Goal: Task Accomplishment & Management: Manage account settings

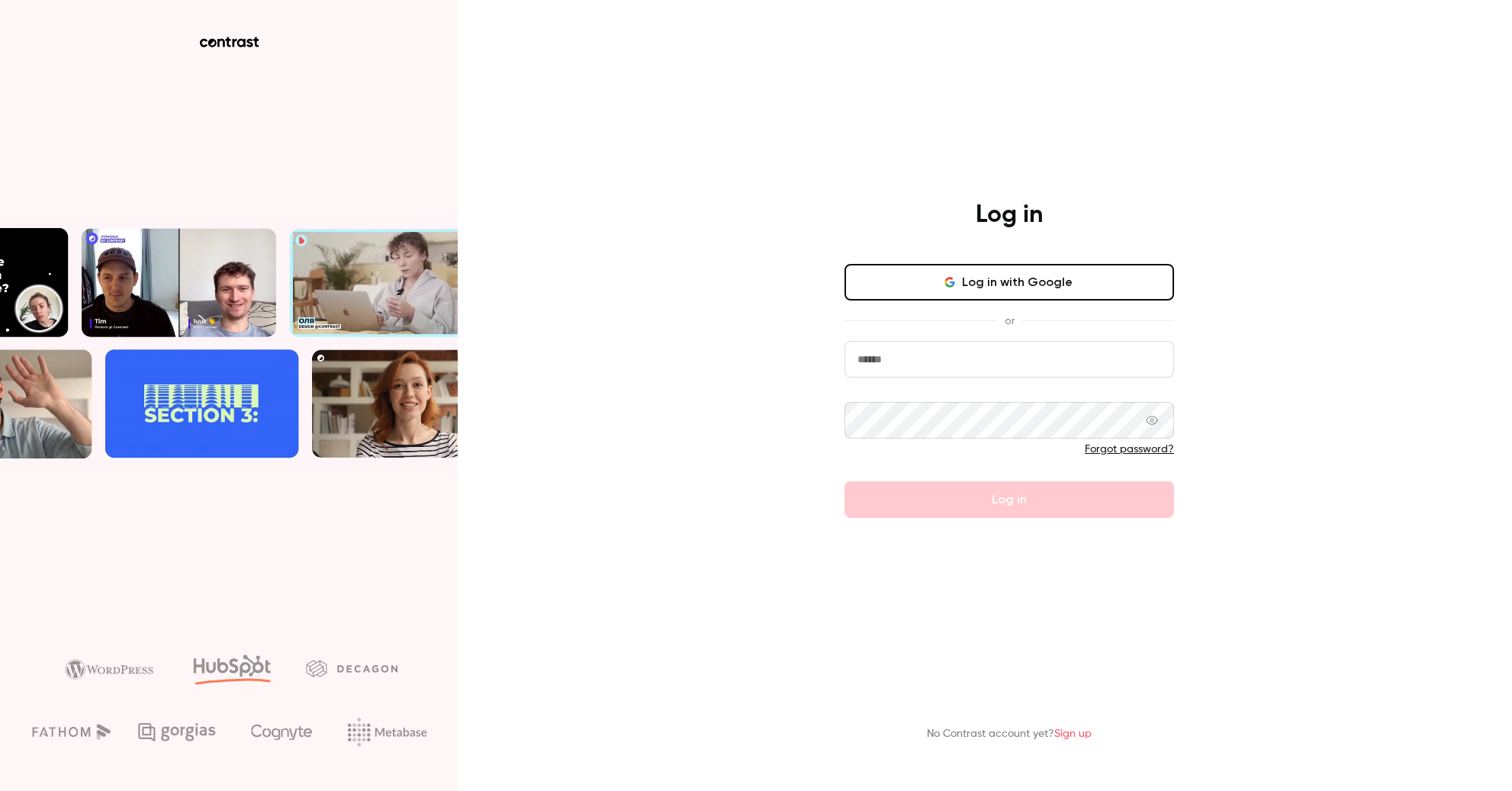
type input "**********"
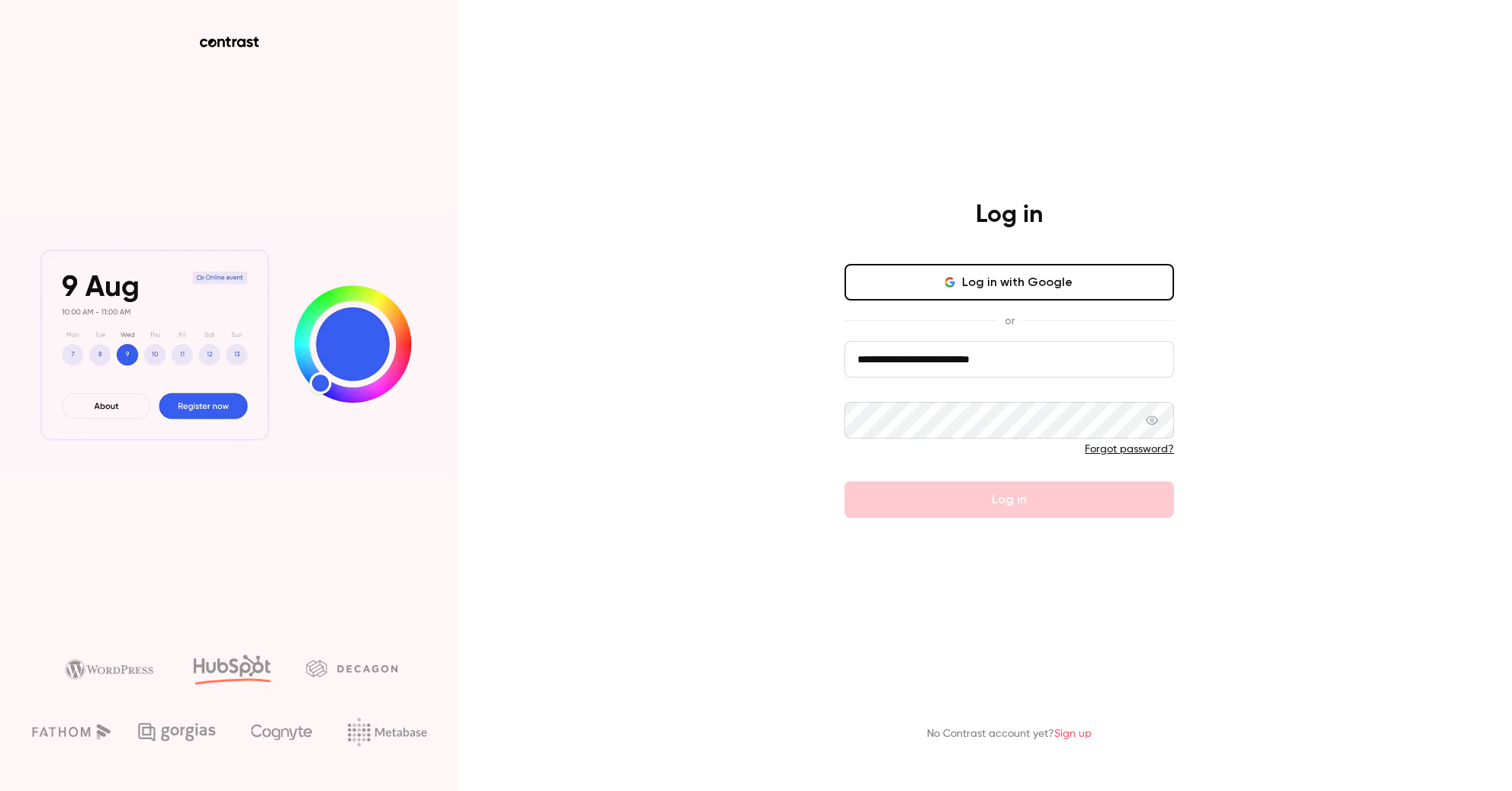
click at [800, 461] on div "**********" at bounding box center [756, 396] width 1512 height 791
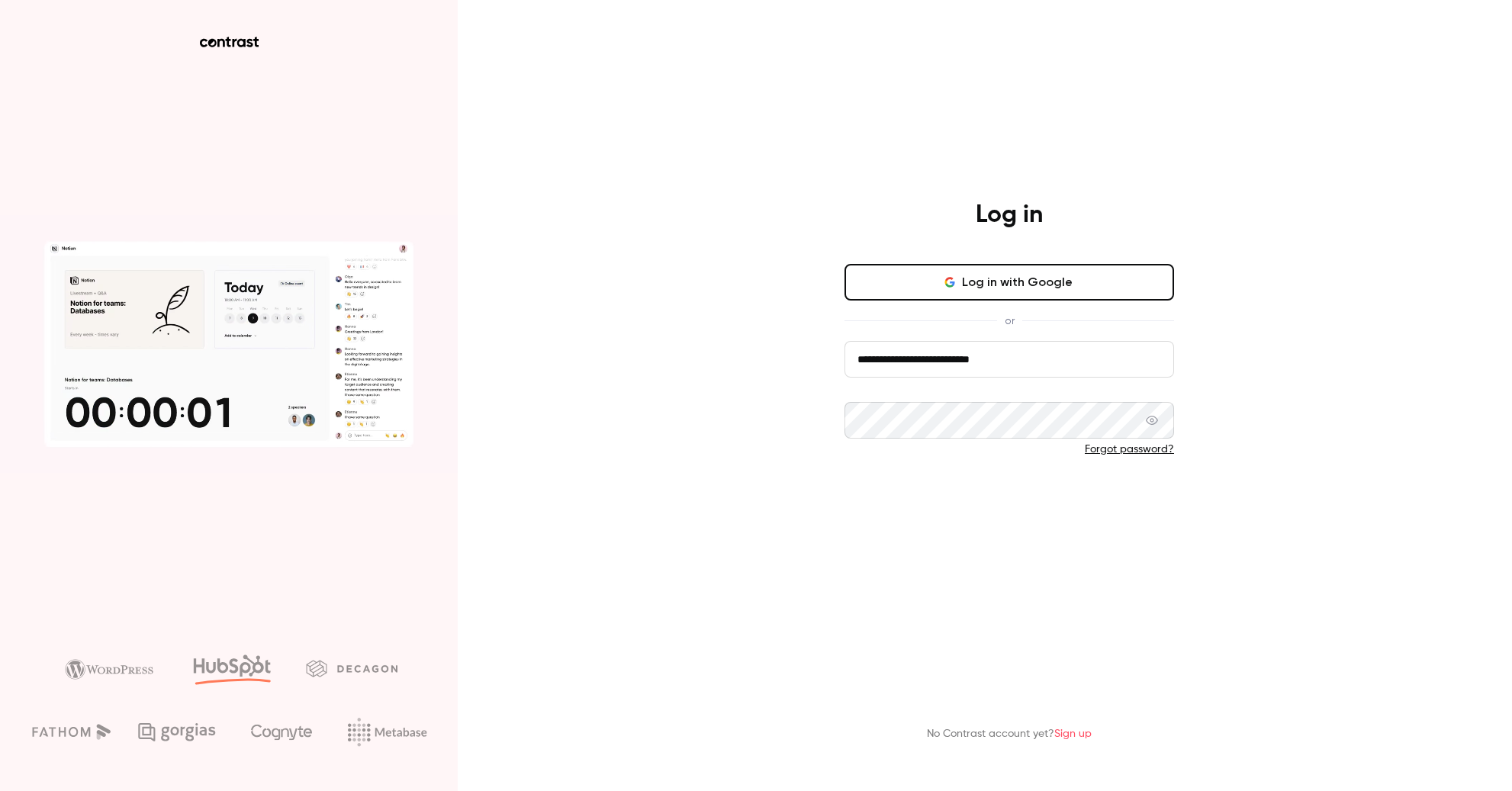
click at [952, 496] on button "Log in" at bounding box center [1009, 500] width 329 height 37
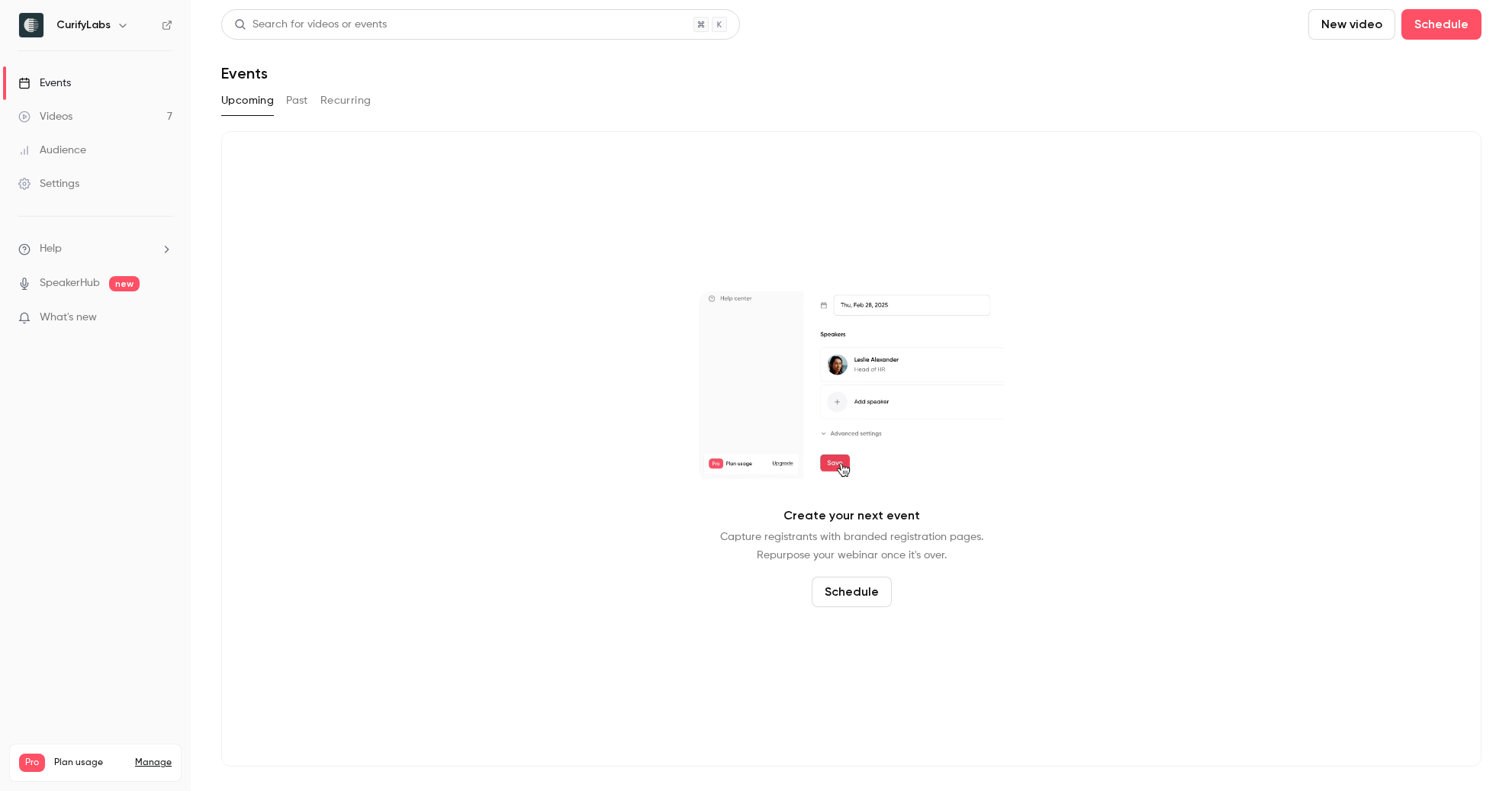
click at [560, 339] on div "Create your next event Capture registrants with branded registration pages. Rep…" at bounding box center [850, 449] width 1260 height 635
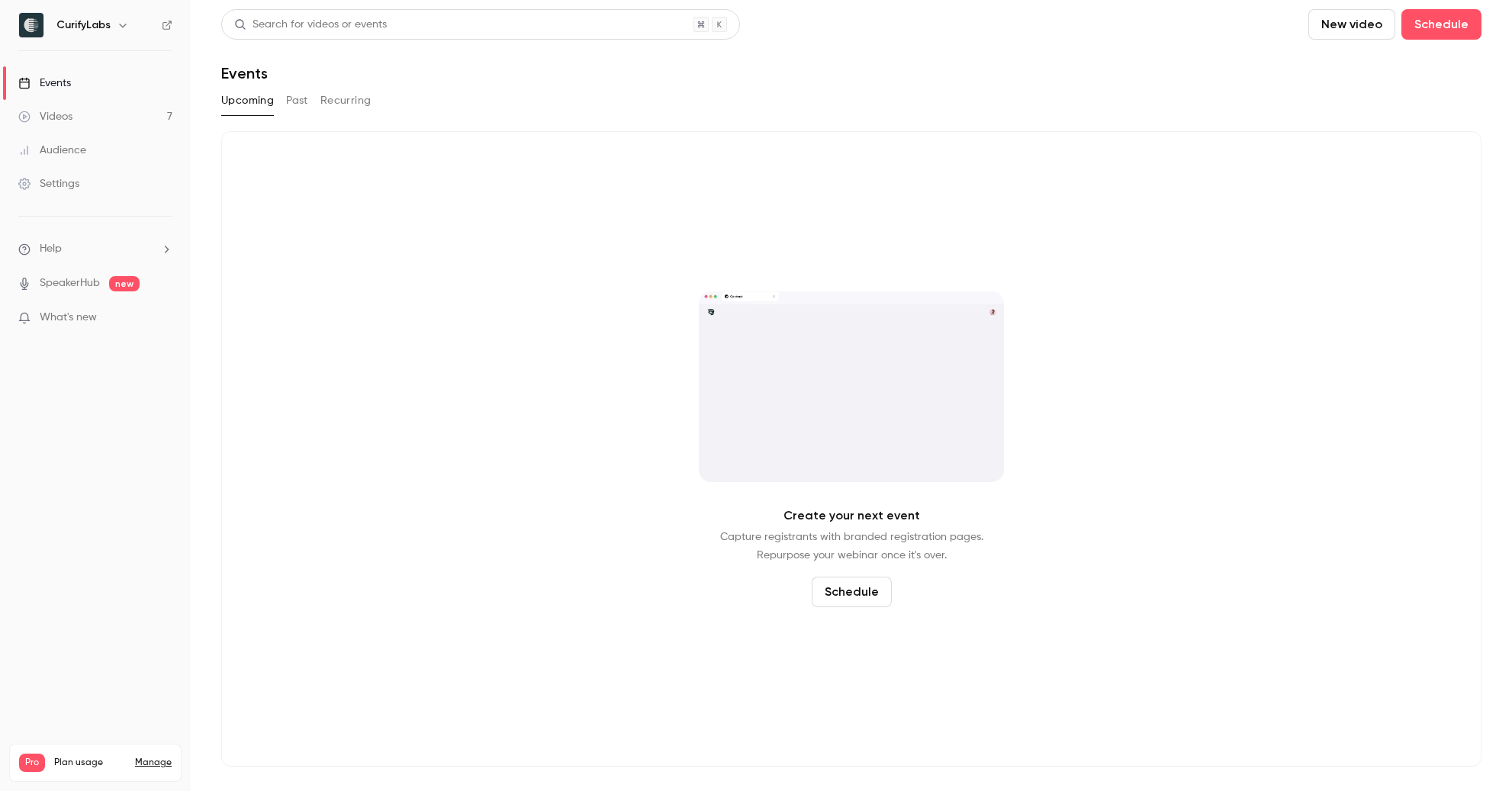
click at [65, 188] on div "Settings" at bounding box center [49, 184] width 61 height 16
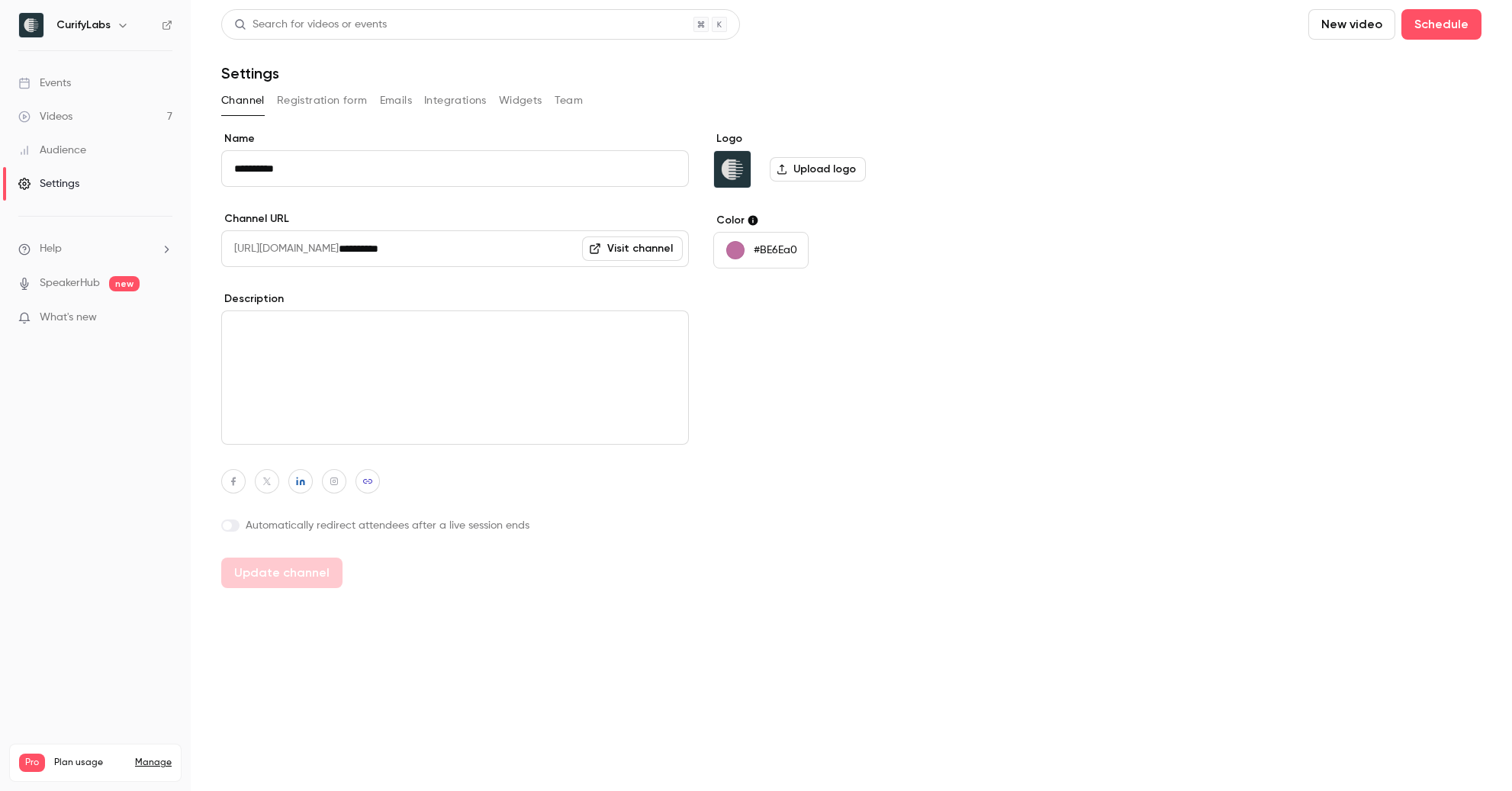
click at [386, 96] on button "Emails" at bounding box center [396, 100] width 32 height 24
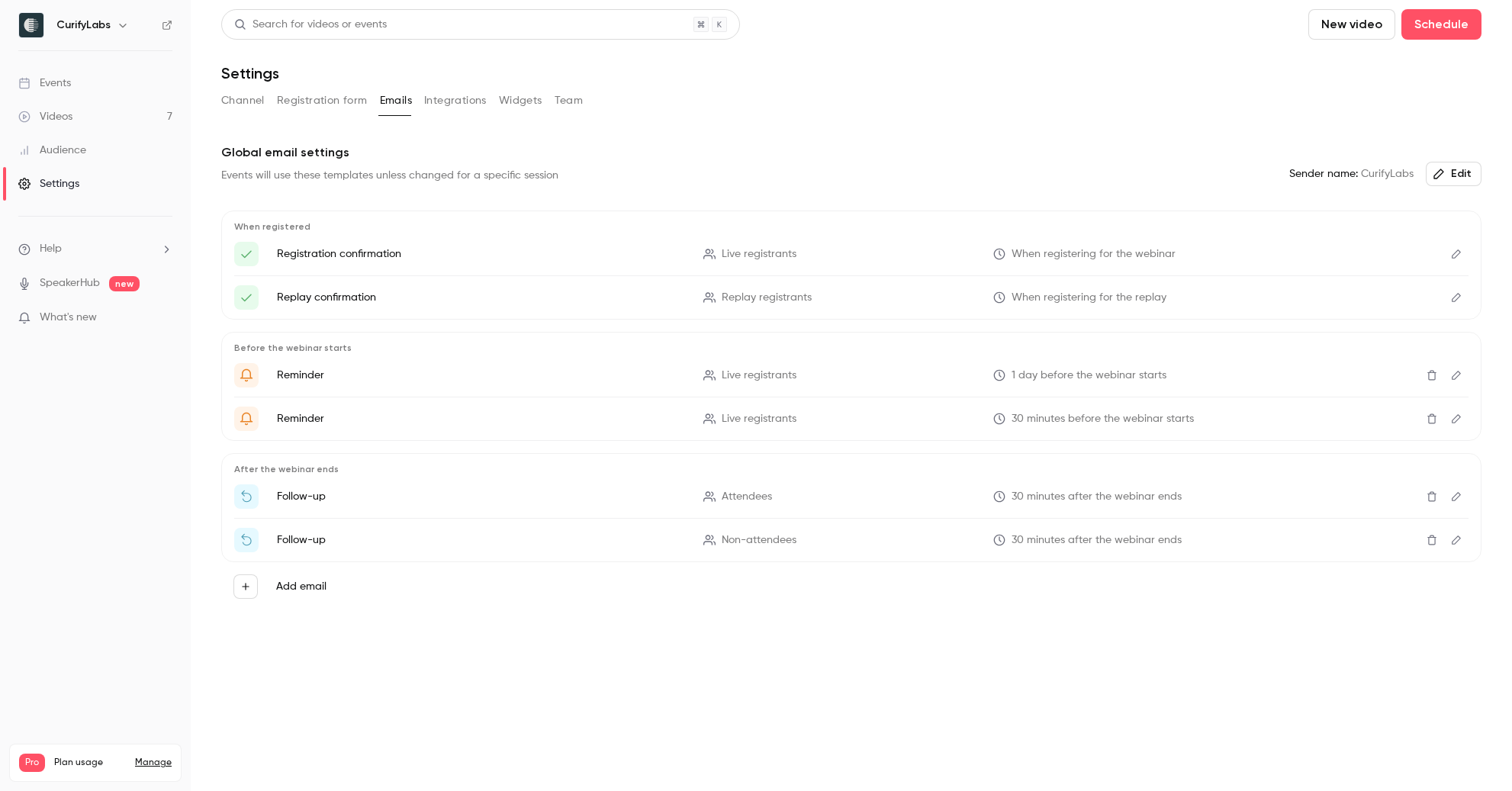
click at [444, 505] on li "Follow-up Attendees 30 minutes after the webinar ends" at bounding box center [850, 496] width 1234 height 24
click at [1456, 497] on icon "Edit" at bounding box center [1455, 496] width 9 height 9
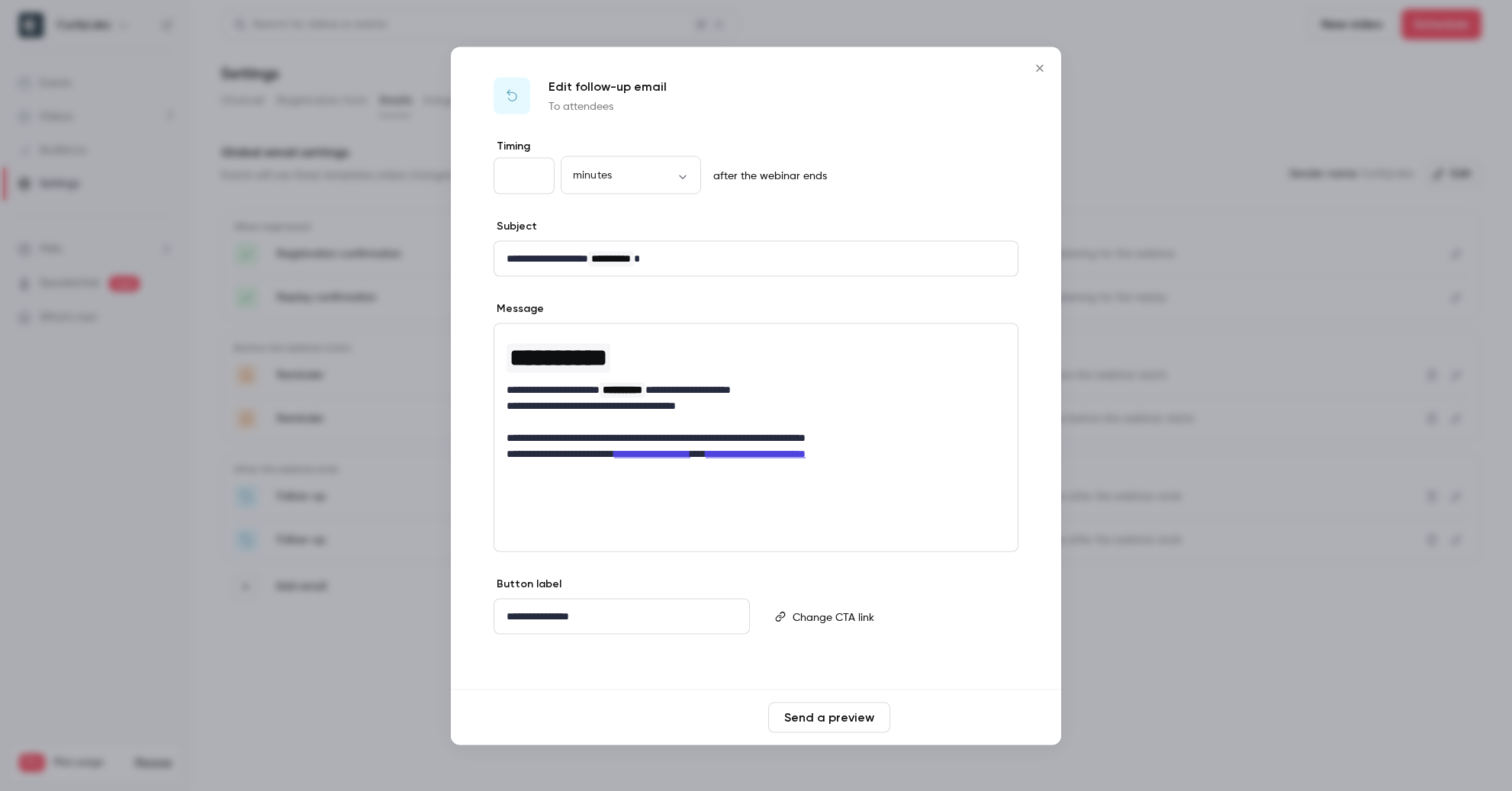
click at [968, 722] on button "Save changes" at bounding box center [957, 716] width 122 height 30
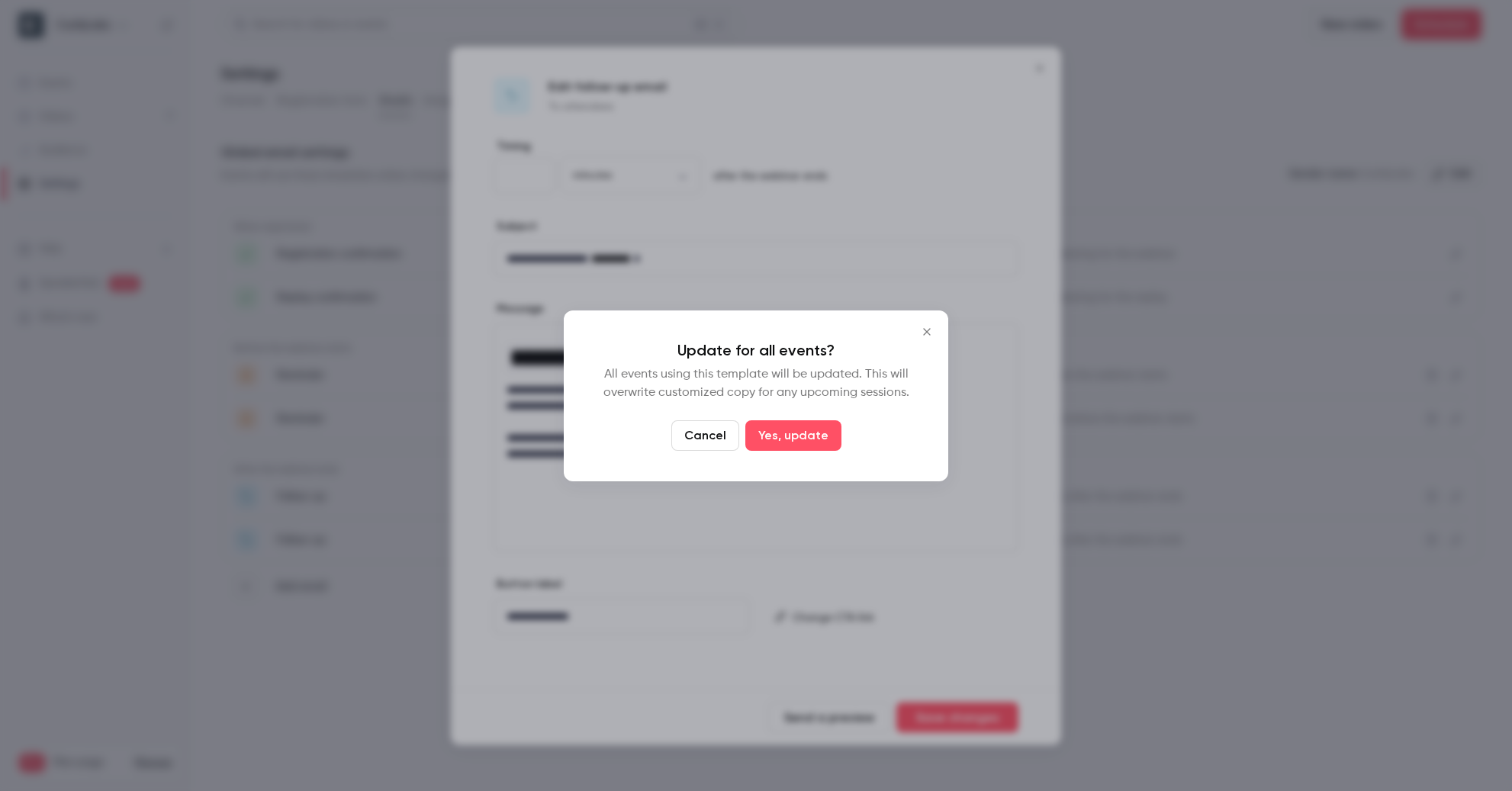
click at [932, 329] on icon "Close" at bounding box center [926, 331] width 19 height 13
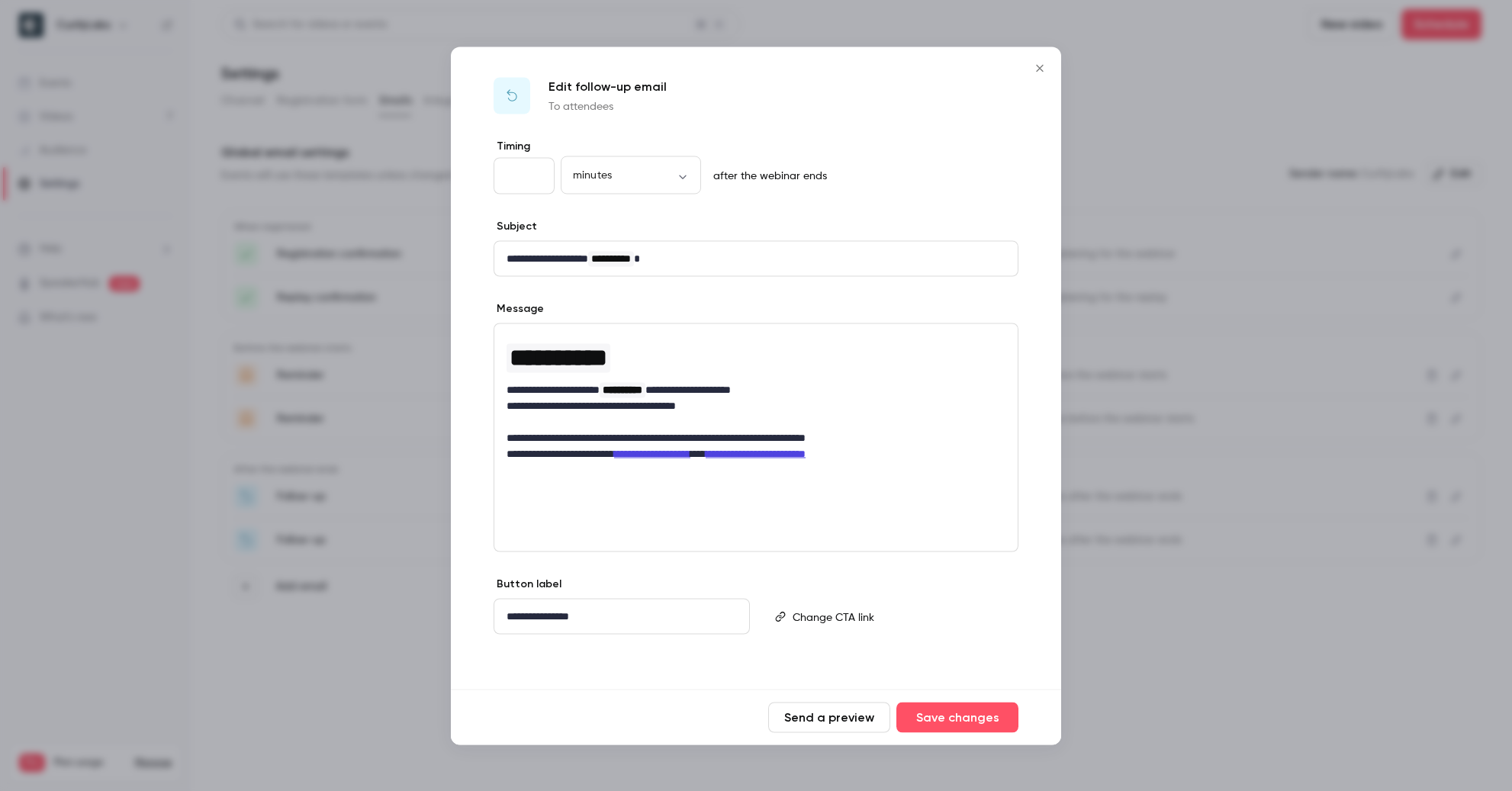
click at [1042, 68] on icon "Close" at bounding box center [1040, 67] width 19 height 13
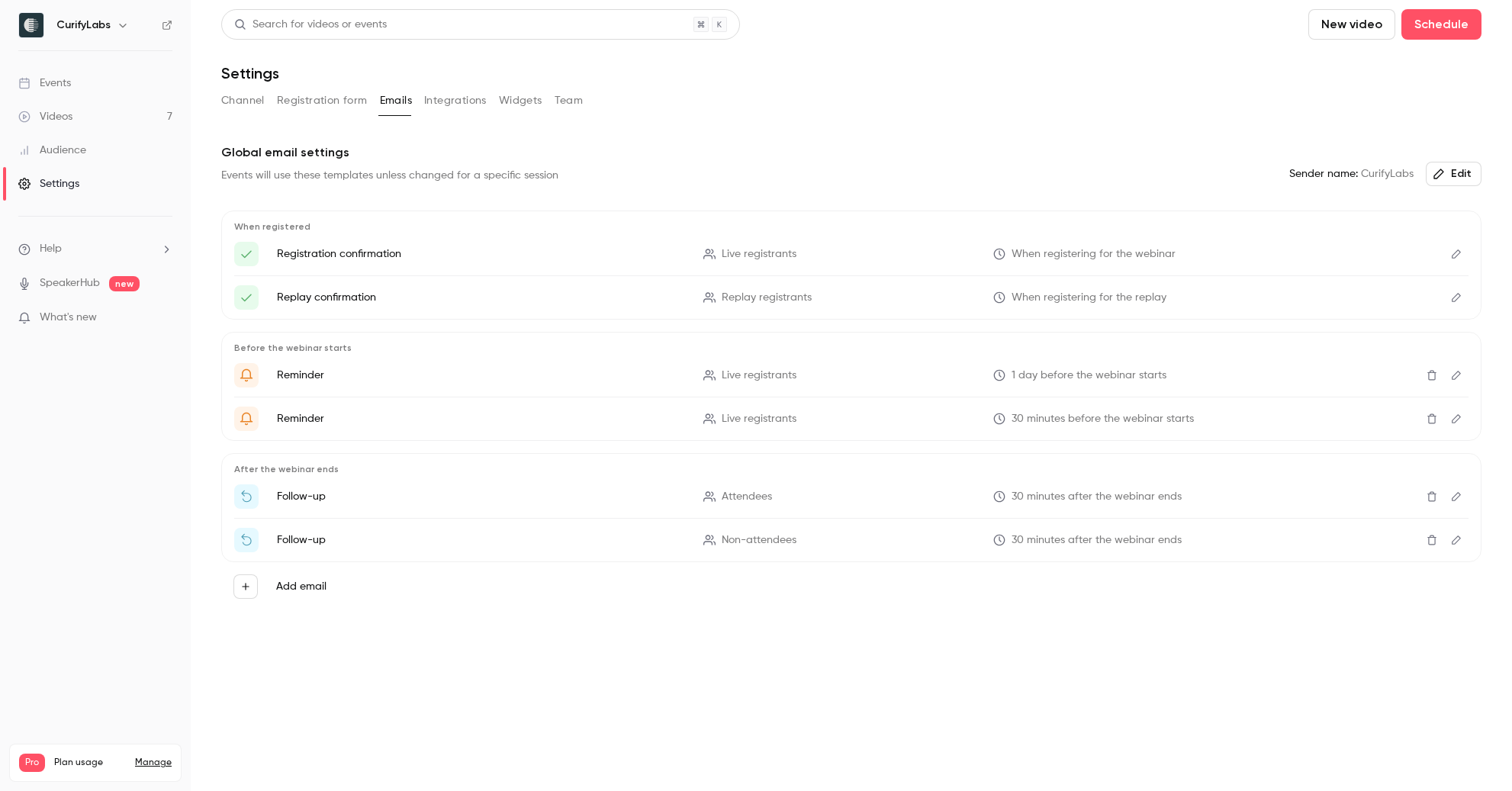
click at [1151, 68] on div "Settings" at bounding box center [850, 73] width 1260 height 19
